Goal: Find specific page/section: Find specific page/section

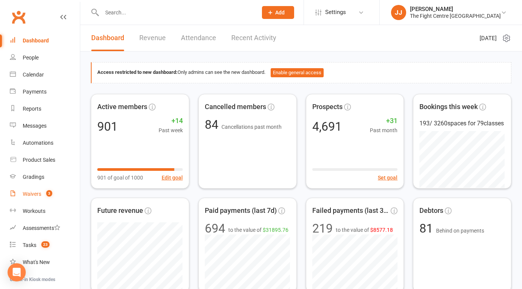
click at [38, 189] on link "Waivers 3" at bounding box center [45, 194] width 70 height 17
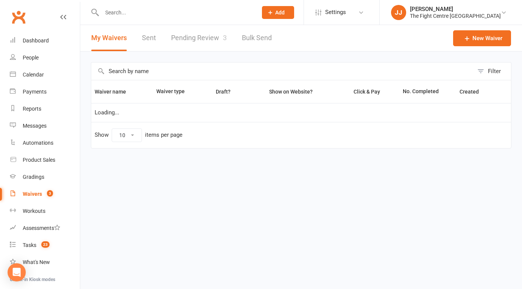
select select "50"
click at [207, 33] on link "Pending Review 3" at bounding box center [199, 38] width 56 height 26
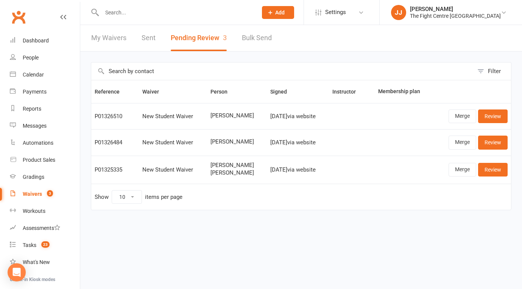
click at [16, 16] on link "Clubworx" at bounding box center [18, 17] width 19 height 19
